Goal: Task Accomplishment & Management: Complete application form

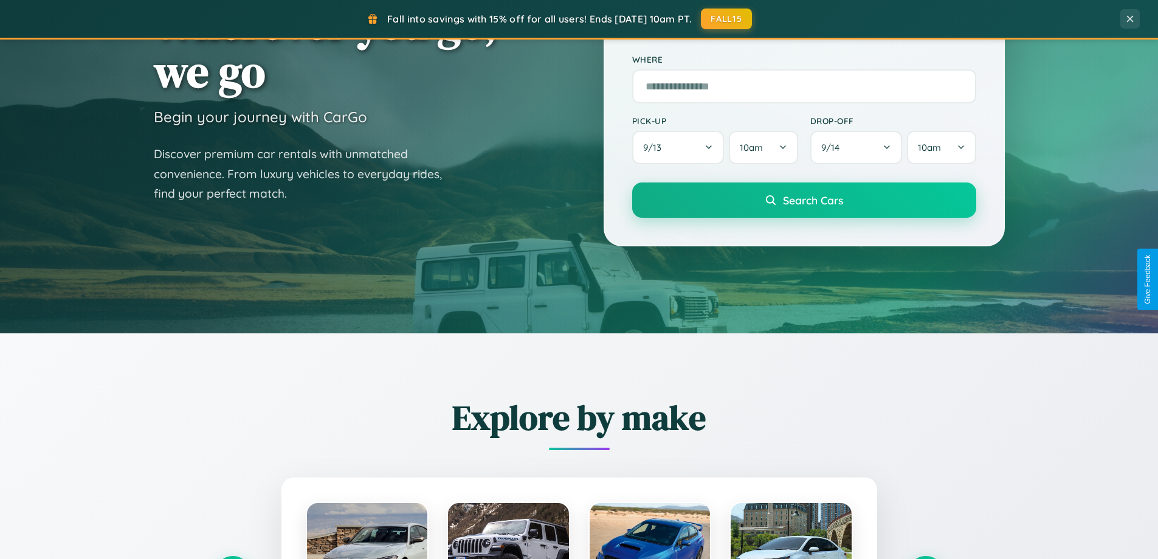
scroll to position [2340, 0]
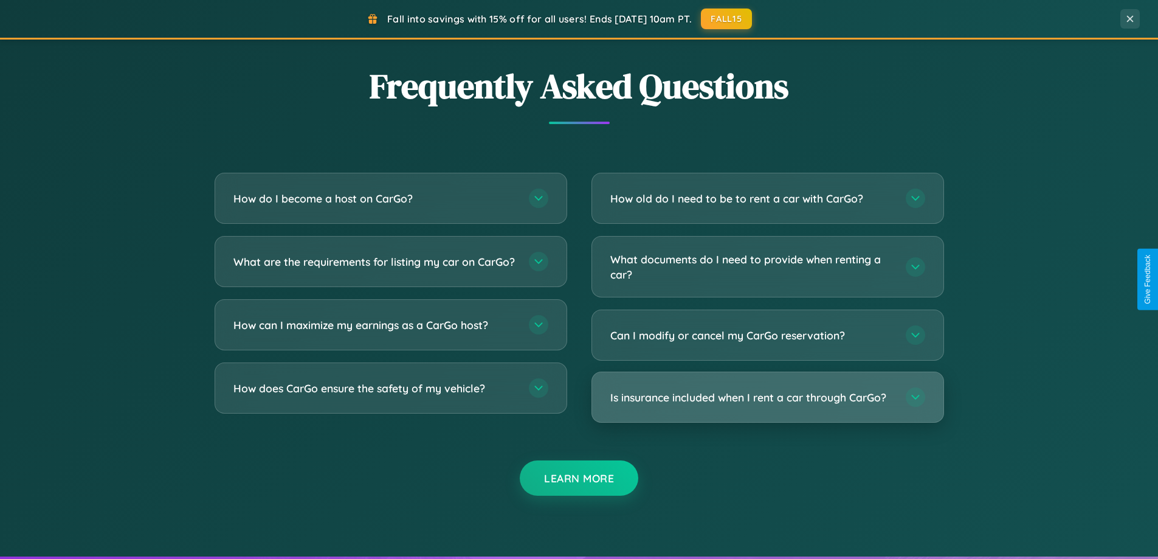
click at [767, 398] on h3 "Is insurance included when I rent a car through CarGo?" at bounding box center [751, 397] width 283 height 15
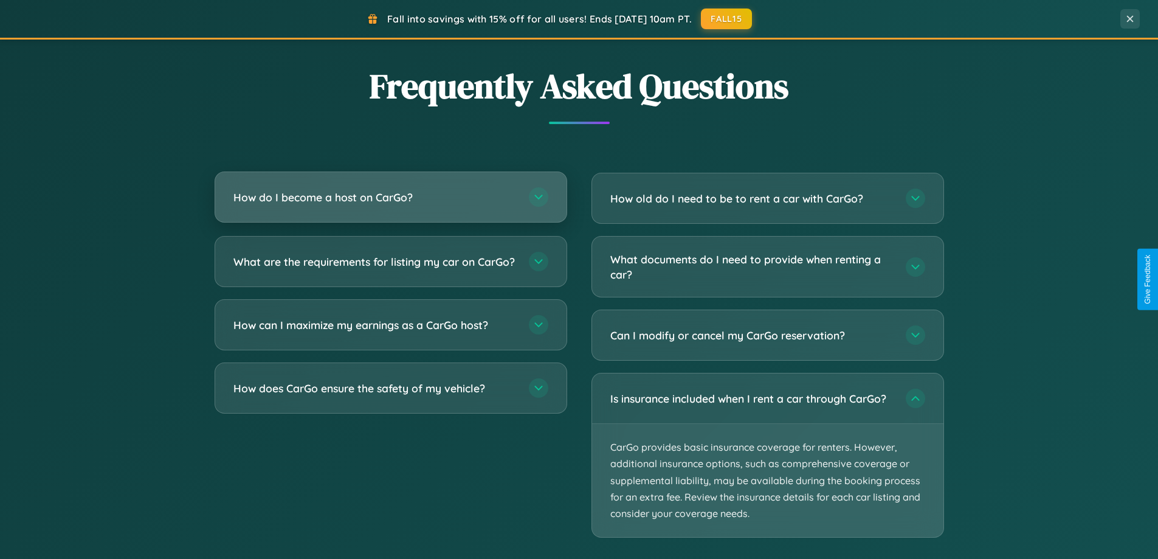
click at [390, 198] on h3 "How do I become a host on CarGo?" at bounding box center [374, 197] width 283 height 15
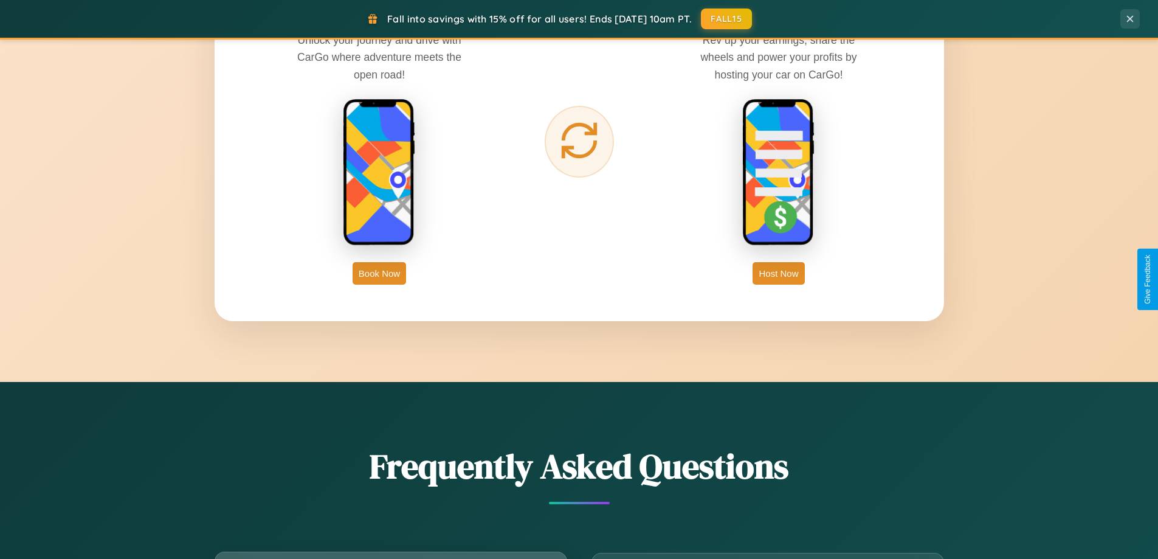
scroll to position [1954, 0]
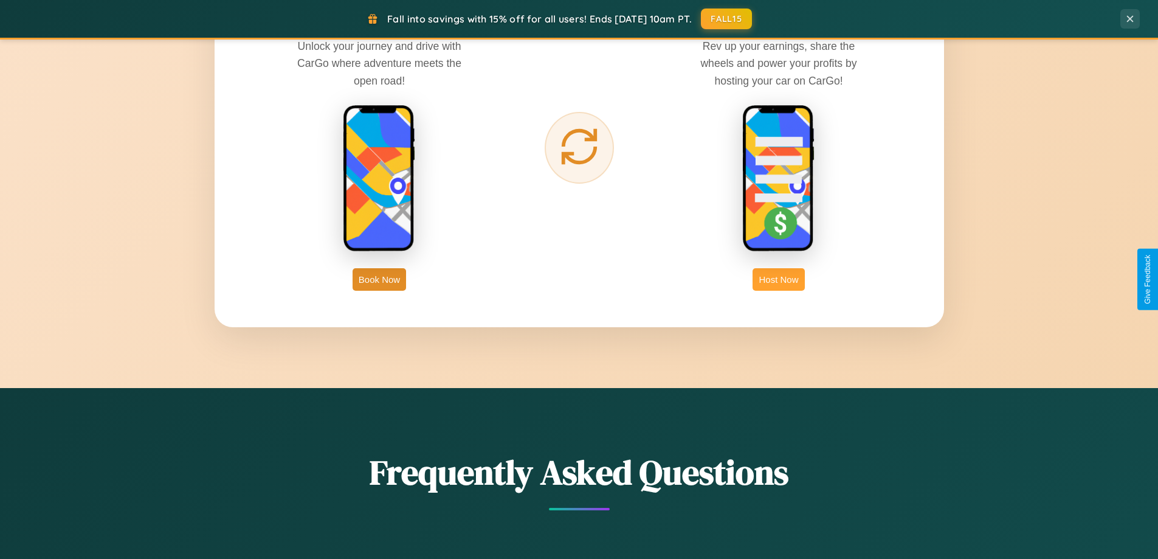
click at [779, 279] on button "Host Now" at bounding box center [779, 279] width 52 height 22
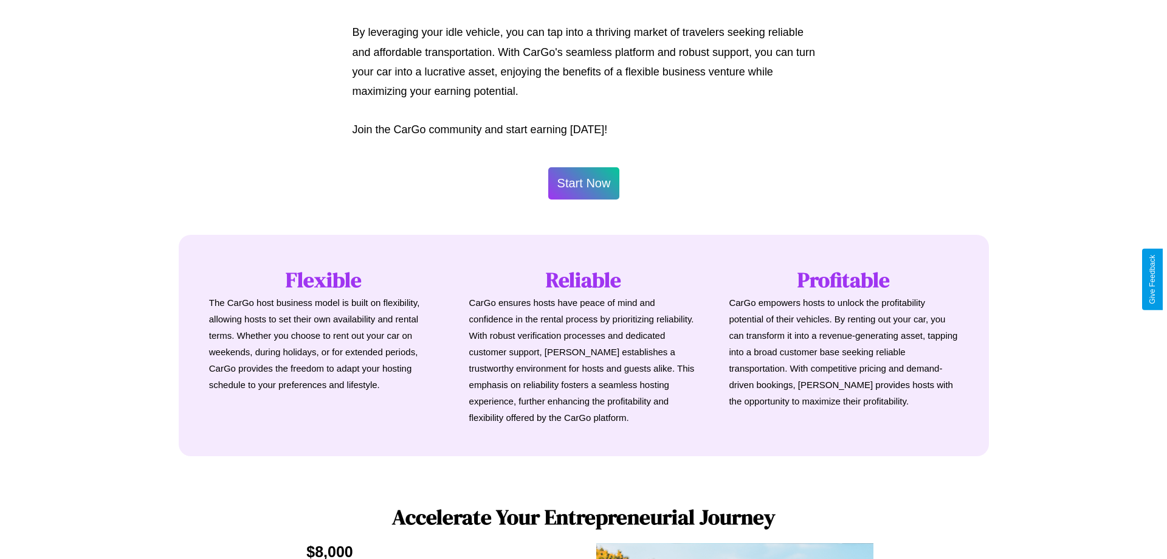
scroll to position [587, 0]
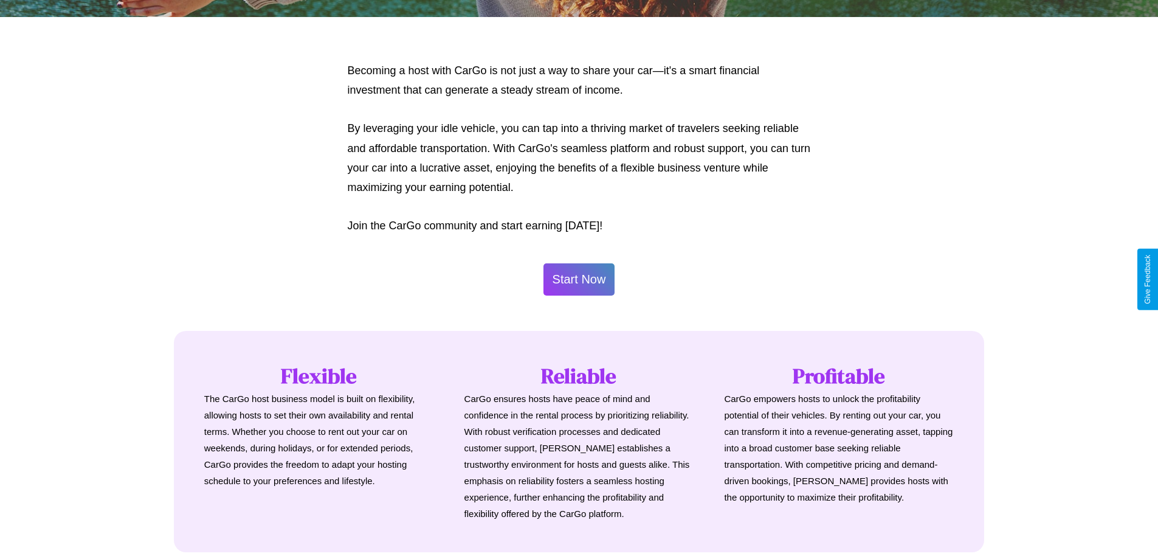
click at [579, 279] on button "Start Now" at bounding box center [580, 279] width 72 height 32
